Goal: Check status: Check status

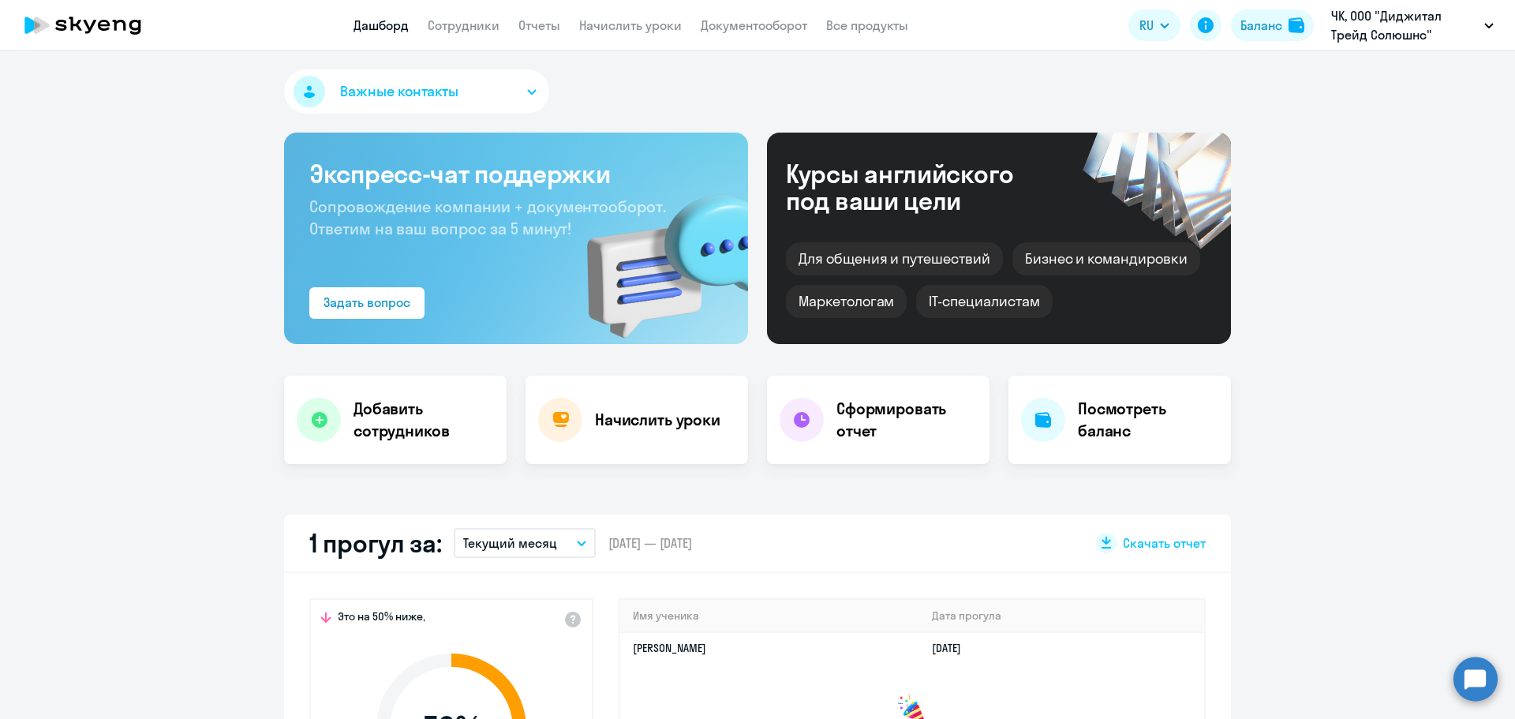
select select "30"
click at [1478, 34] on button "ЧК, ООО "Диджитал Трейд Солюшнс"" at bounding box center [1413, 25] width 178 height 38
click at [1481, 34] on button "ЧК, ООО "Диджитал Трейд Солюшнс"" at bounding box center [1413, 25] width 178 height 38
click at [1281, 28] on div "Баланс" at bounding box center [1262, 25] width 42 height 19
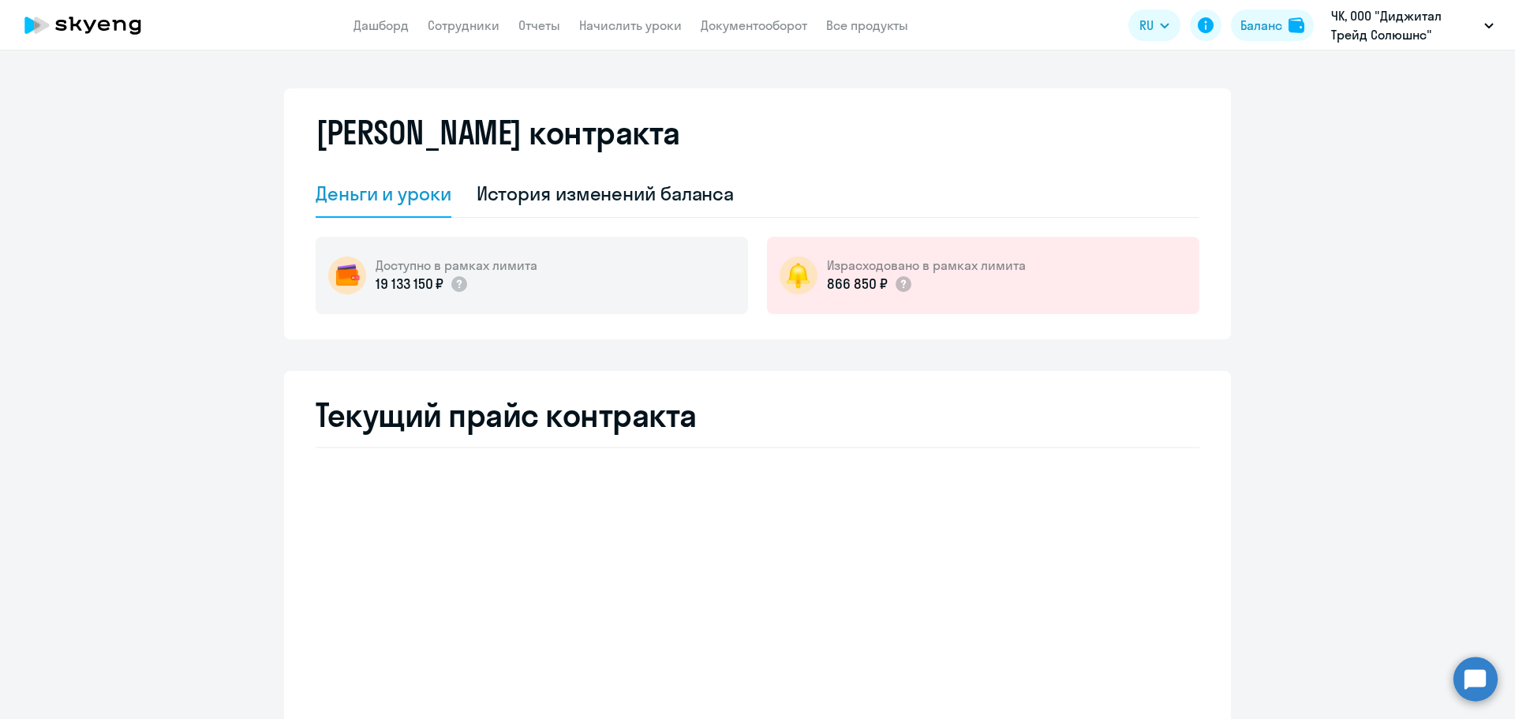
select select "english_adult_not_native_speaker"
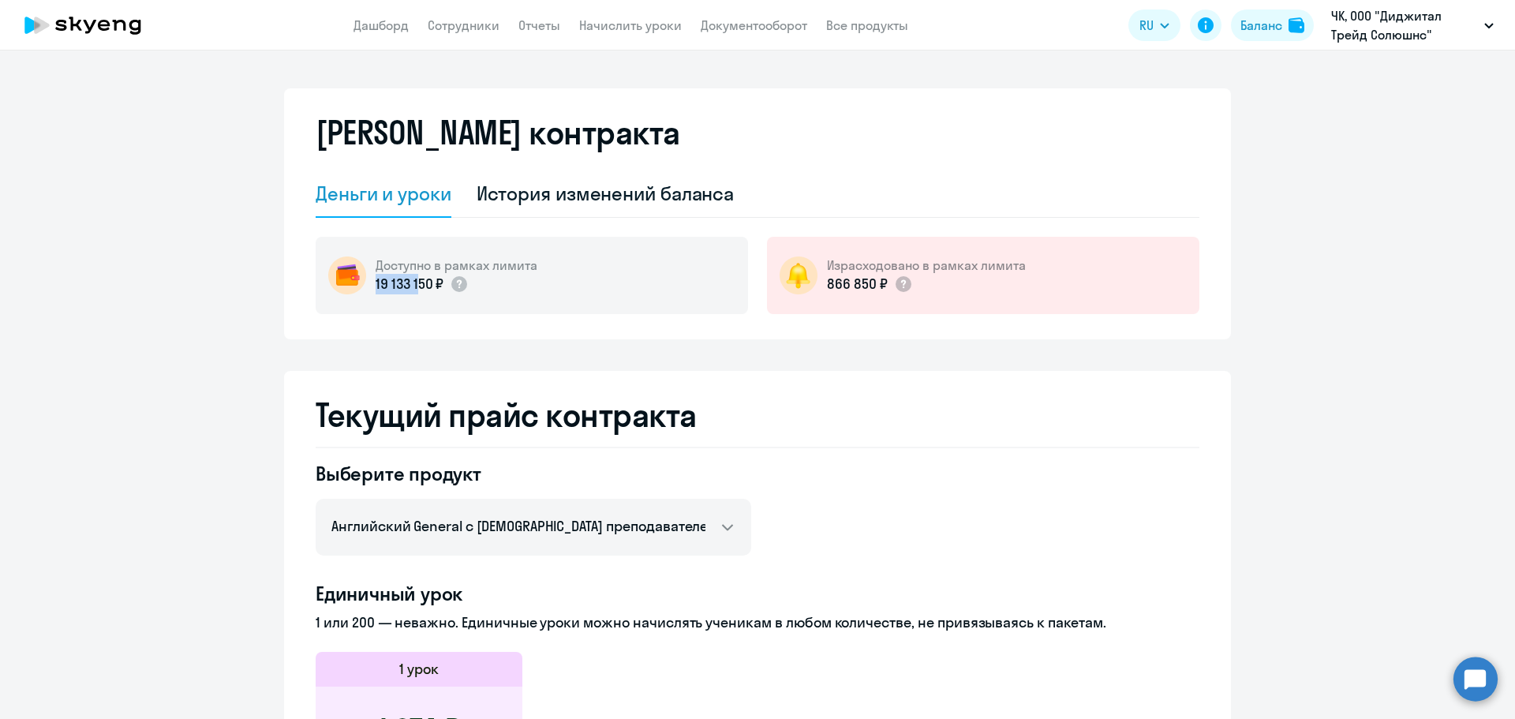
drag, startPoint x: 366, startPoint y: 288, endPoint x: 416, endPoint y: 283, distance: 50.0
click at [415, 283] on div "Доступно в рамках лимита 19 133 150 ₽" at bounding box center [532, 275] width 433 height 77
click at [478, 335] on div "[PERSON_NAME] контракта [PERSON_NAME] и уроки История изменений баланса Доступн…" at bounding box center [757, 213] width 947 height 251
click at [521, 201] on div "История изменений баланса" at bounding box center [606, 193] width 258 height 25
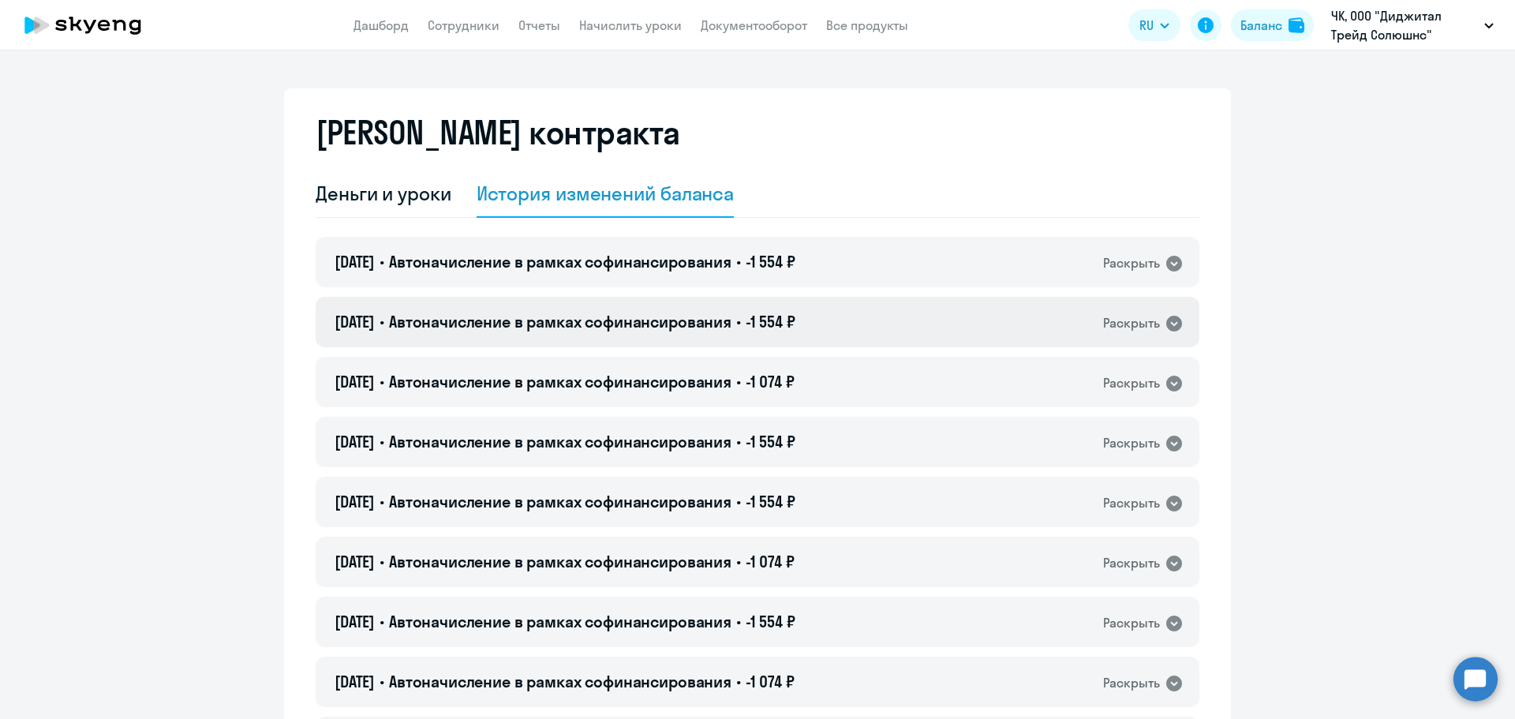
click at [1165, 326] on icon at bounding box center [1174, 323] width 19 height 19
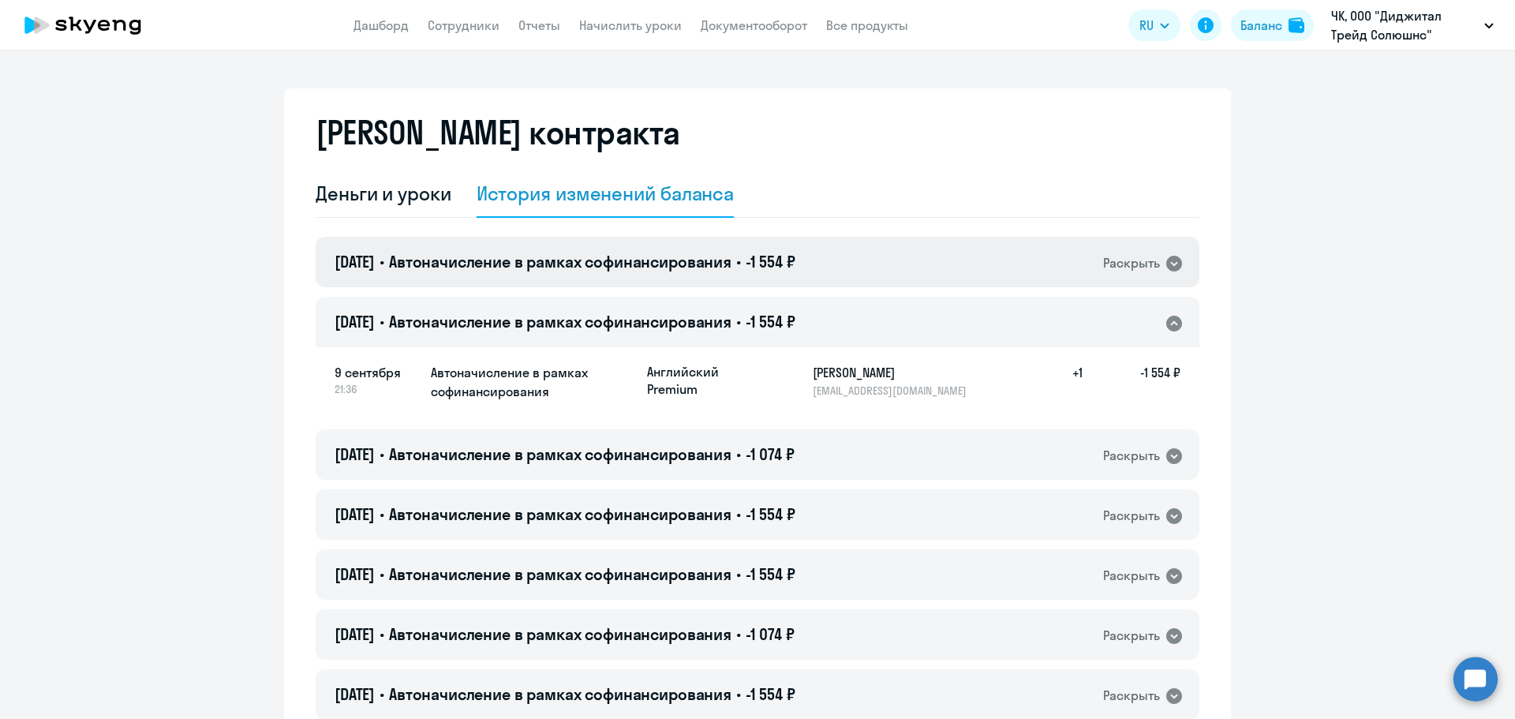
click at [1167, 257] on icon at bounding box center [1175, 264] width 16 height 16
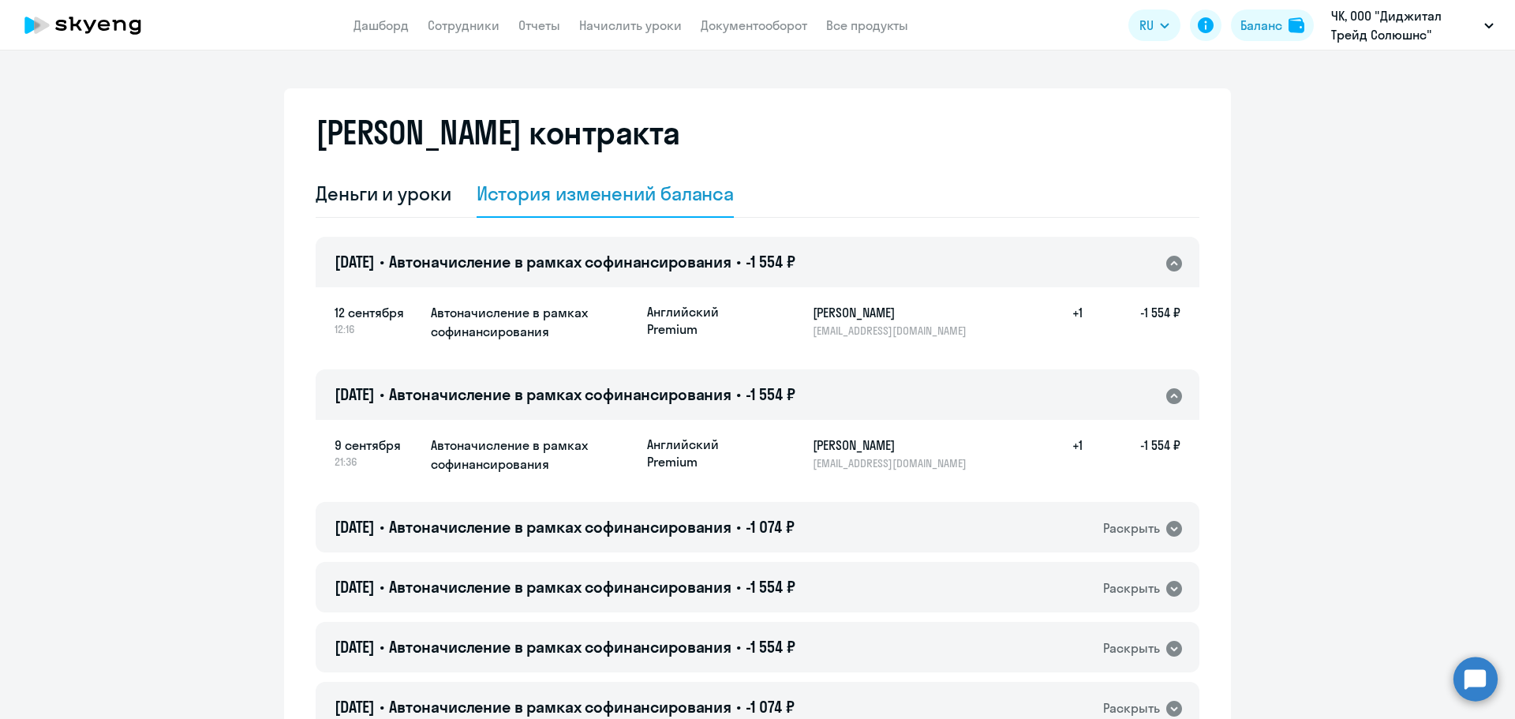
drag, startPoint x: 398, startPoint y: 200, endPoint x: 301, endPoint y: 217, distance: 98.5
click at [330, 205] on div "Деньги и уроки" at bounding box center [384, 193] width 136 height 25
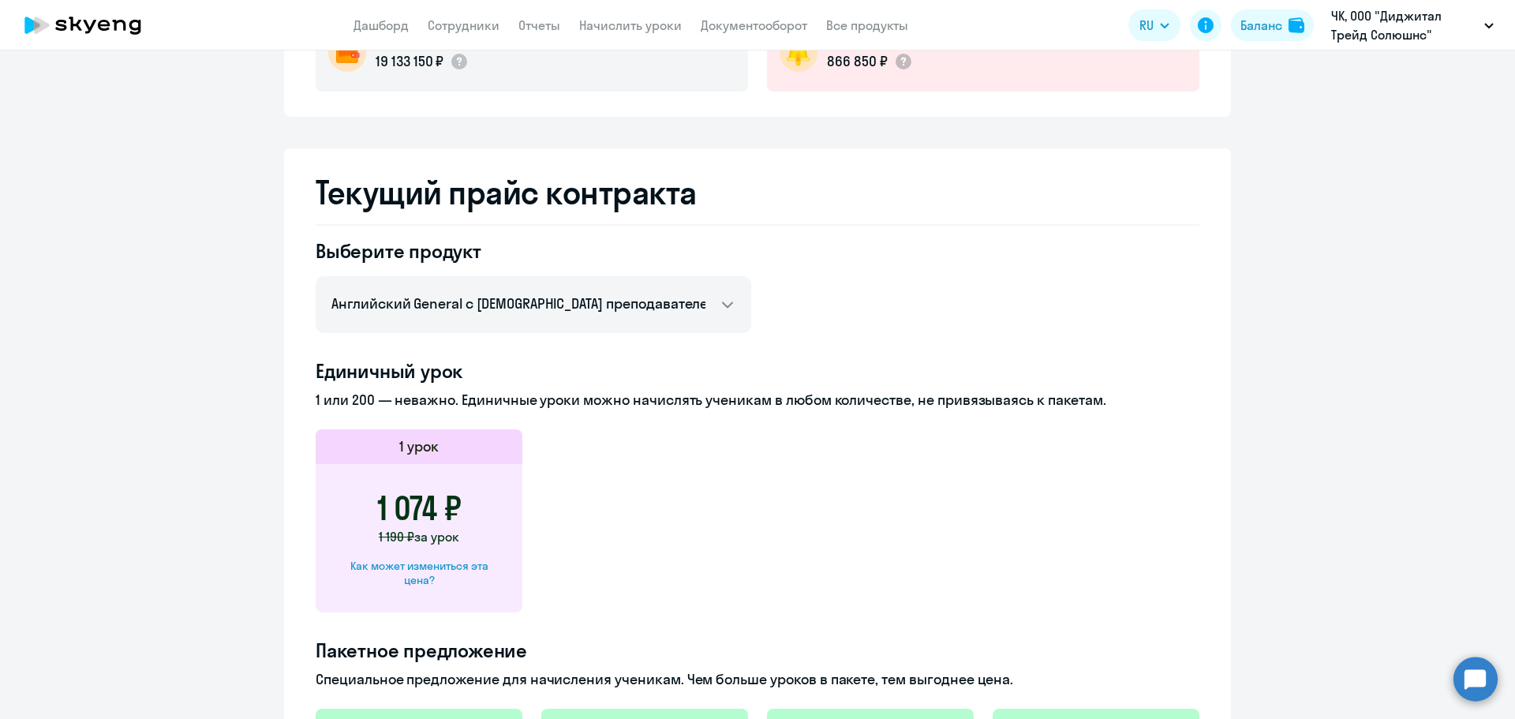
scroll to position [237, 0]
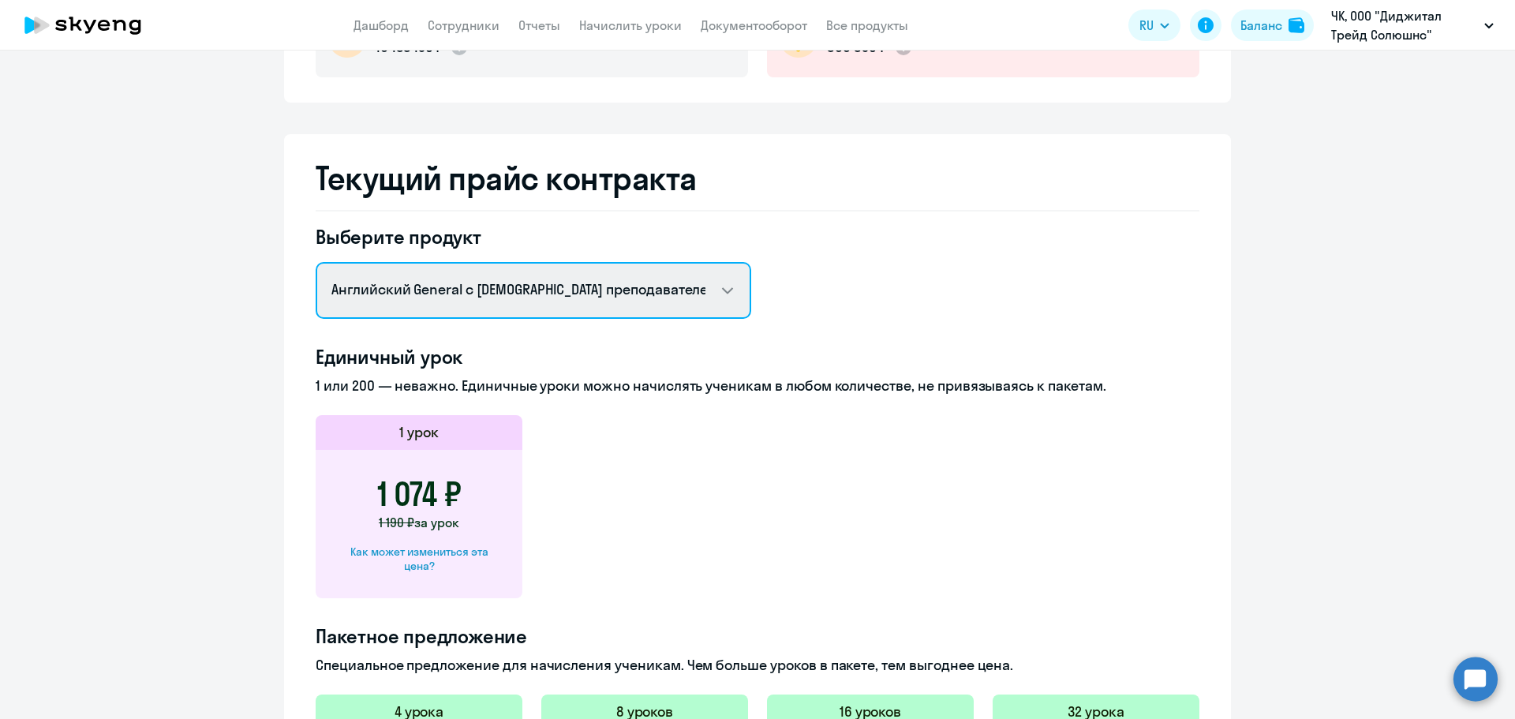
click at [628, 295] on select "Английский General с [DEMOGRAPHIC_DATA] преподавателем Английский General с [DE…" at bounding box center [534, 290] width 436 height 57
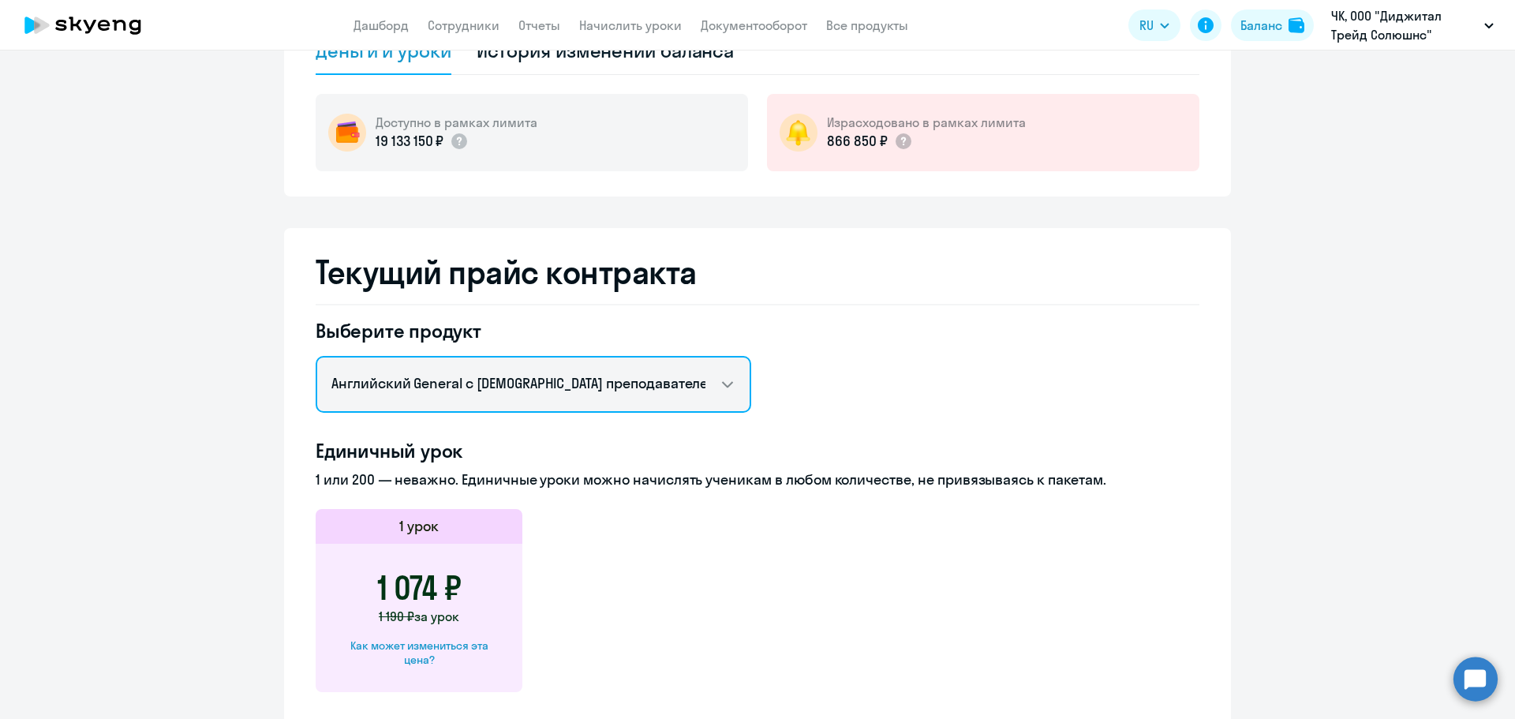
scroll to position [0, 0]
